Goal: Information Seeking & Learning: Check status

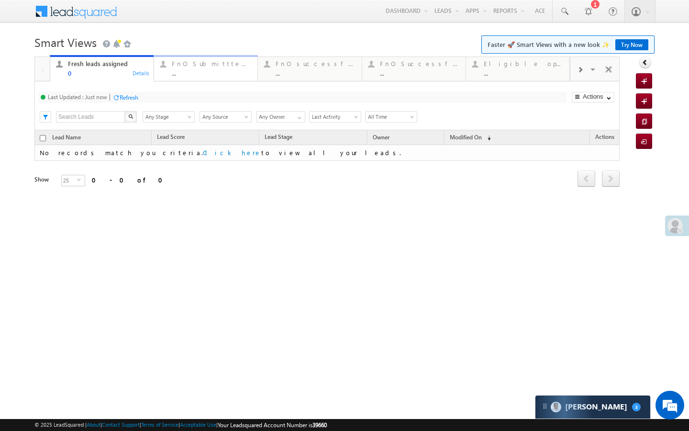
click at [226, 72] on div "..." at bounding box center [212, 72] width 80 height 7
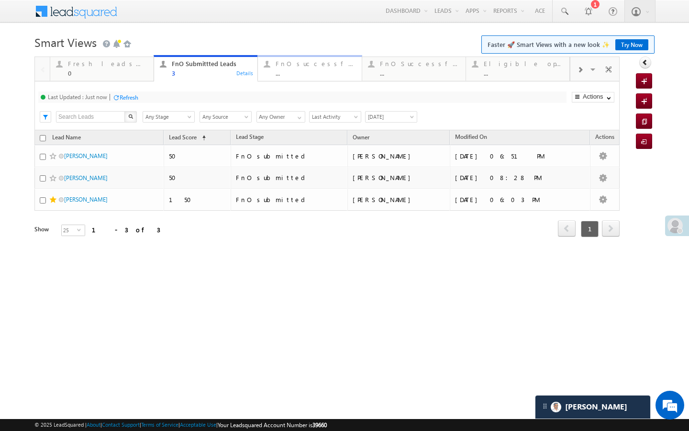
click at [298, 72] on div "..." at bounding box center [316, 72] width 80 height 7
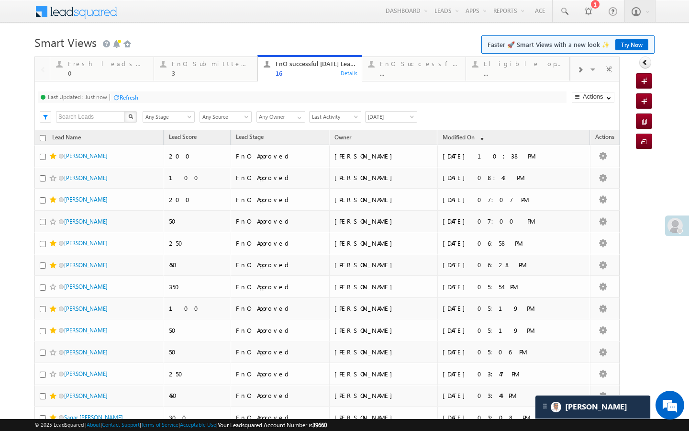
click at [582, 68] on span at bounding box center [580, 70] width 6 height 8
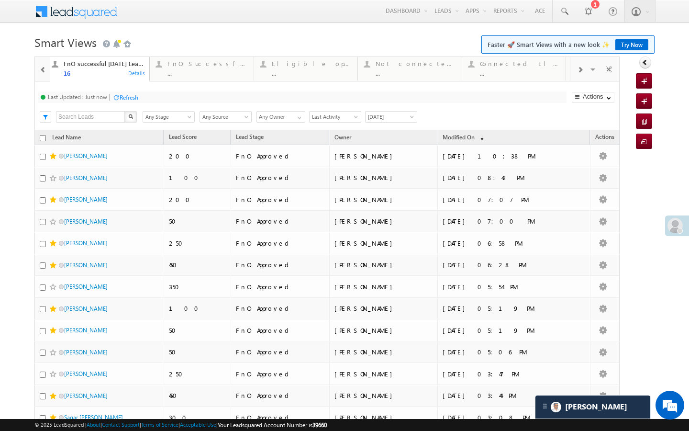
click at [582, 68] on span at bounding box center [580, 70] width 6 height 8
click at [560, 74] on div "..." at bounding box center [524, 72] width 79 height 7
